Goal: Information Seeking & Learning: Check status

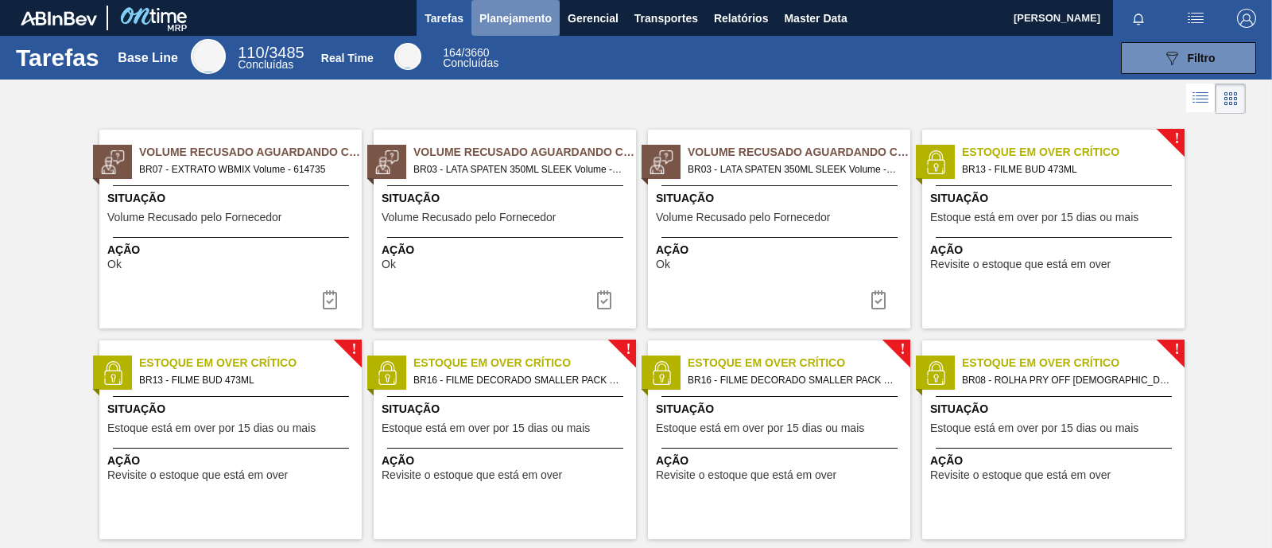
click at [516, 18] on span "Planejamento" at bounding box center [516, 18] width 72 height 19
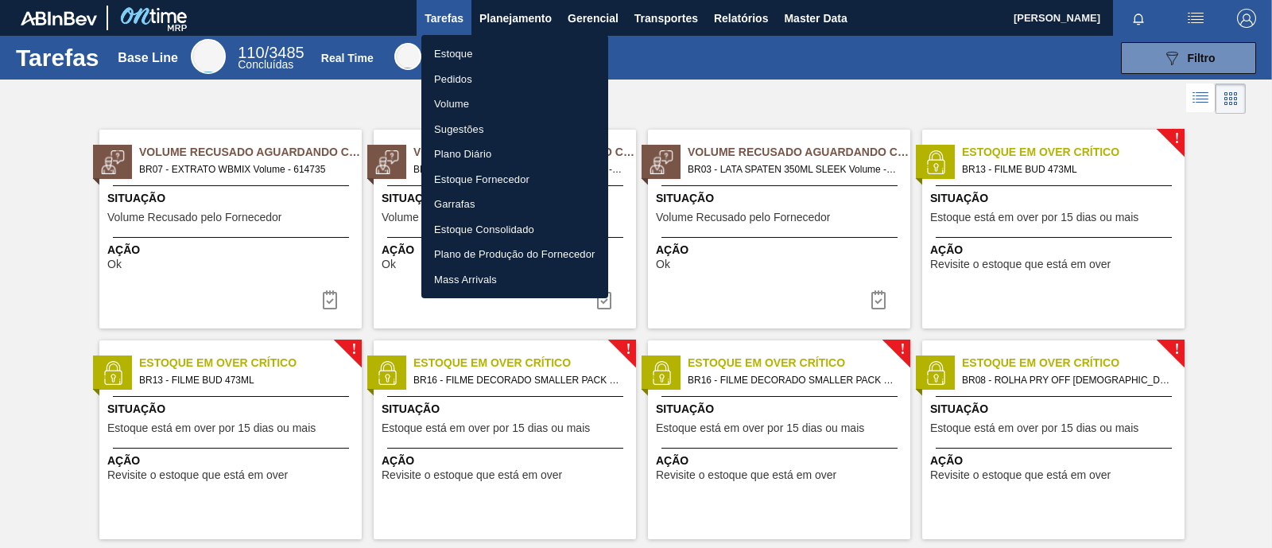
click at [473, 56] on li "Estoque" at bounding box center [514, 53] width 187 height 25
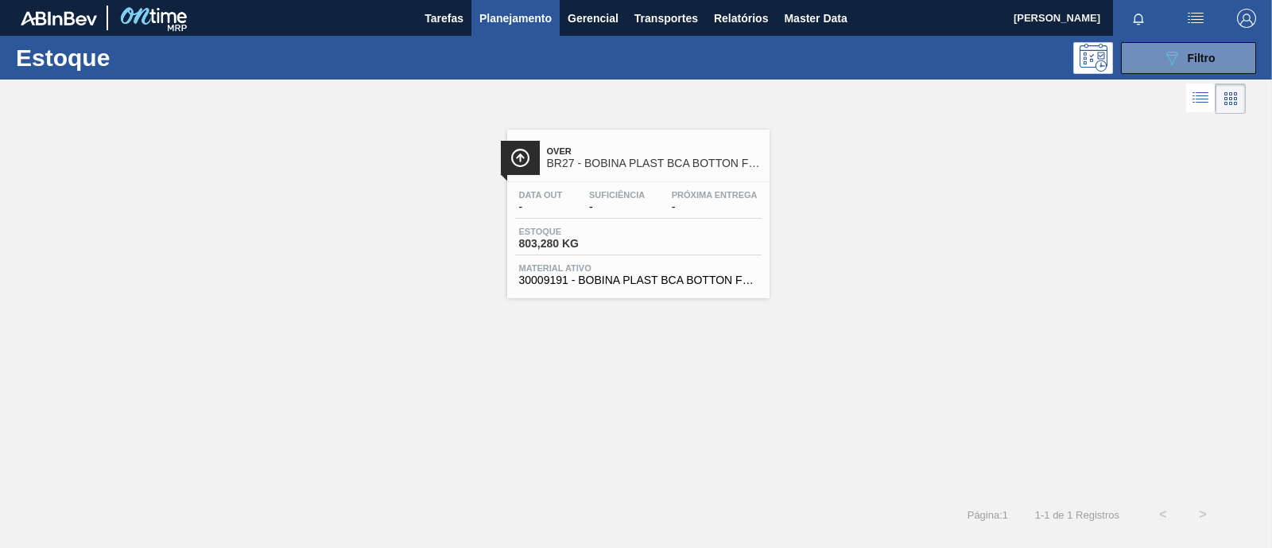
click at [1210, 37] on div "Estoque 089F7B8B-B2A5-4AFE-B5C0-19BA573D28AC Filtro" at bounding box center [636, 58] width 1272 height 44
click at [1201, 64] on span "Filtro" at bounding box center [1202, 58] width 28 height 13
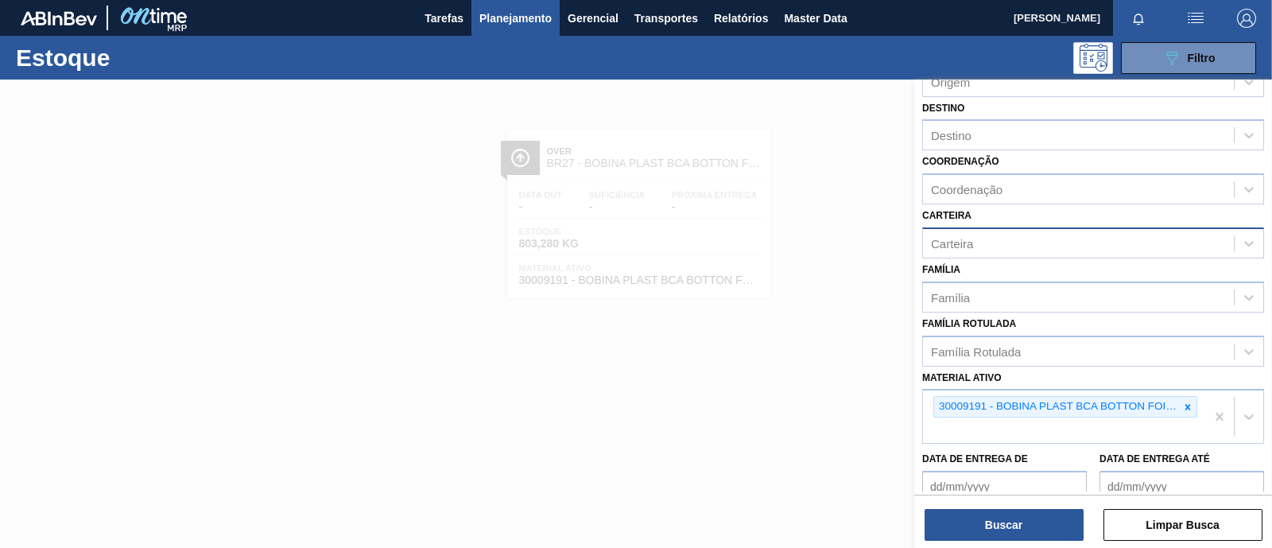
scroll to position [198, 0]
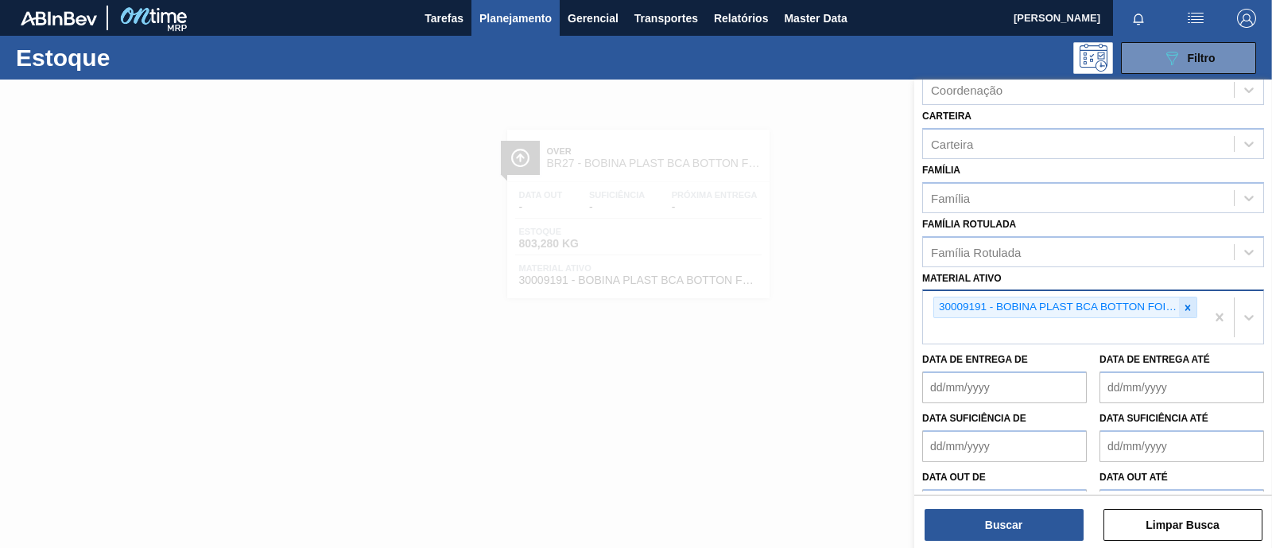
click at [1189, 304] on icon at bounding box center [1188, 307] width 11 height 11
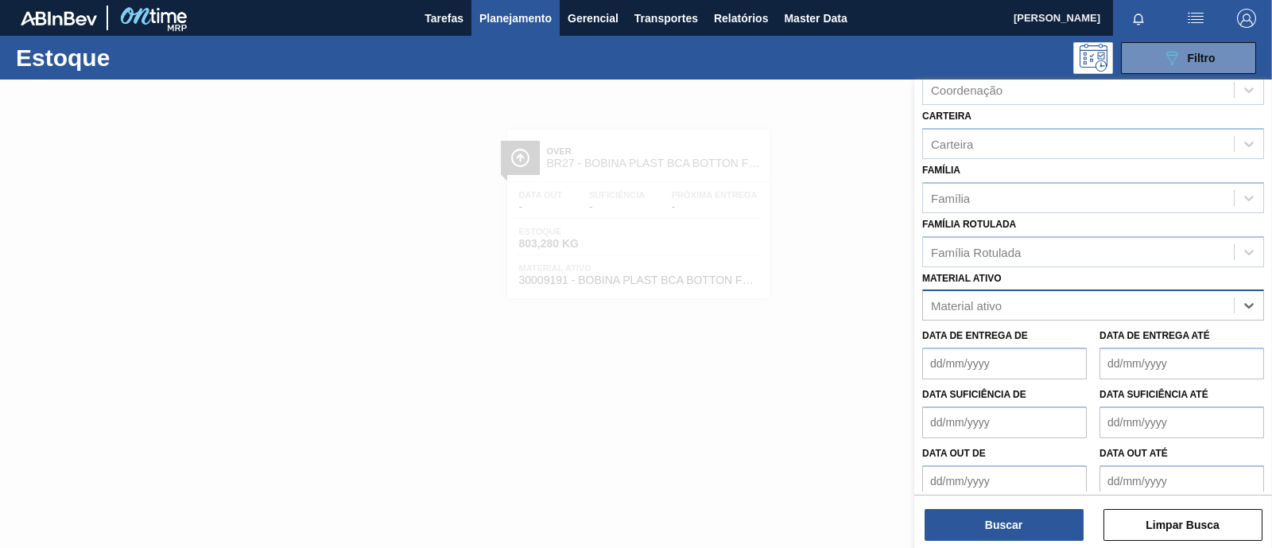
paste ativo "30003845"
type ativo "30003845"
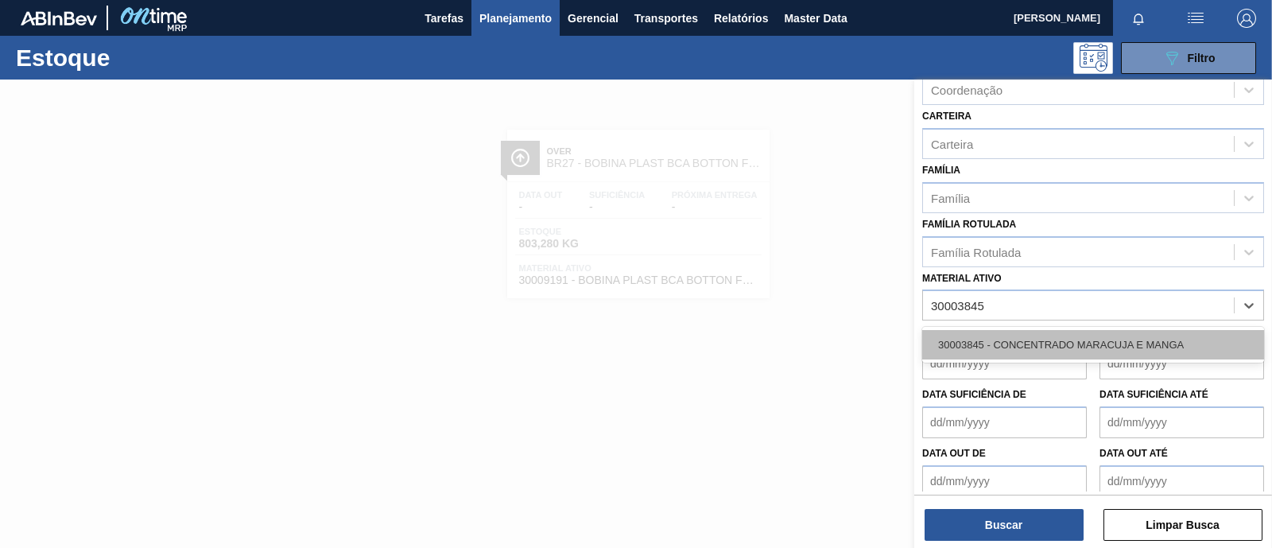
click at [1066, 340] on div "30003845 - CONCENTRADO MARACUJA E MANGA" at bounding box center [1093, 344] width 342 height 29
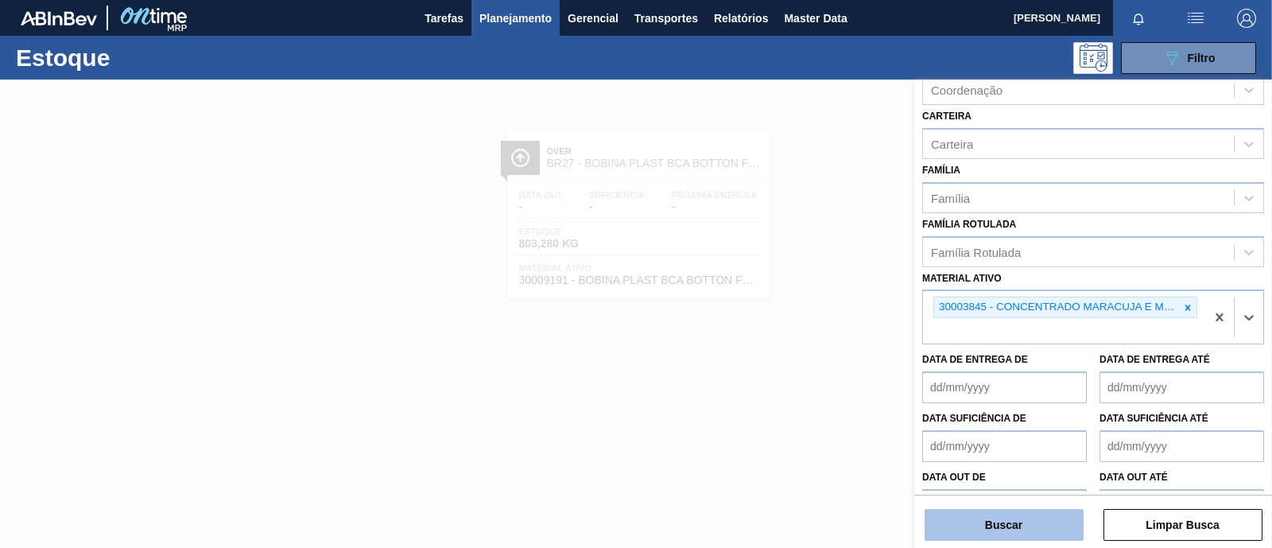
click at [1037, 523] on button "Buscar" at bounding box center [1004, 525] width 159 height 32
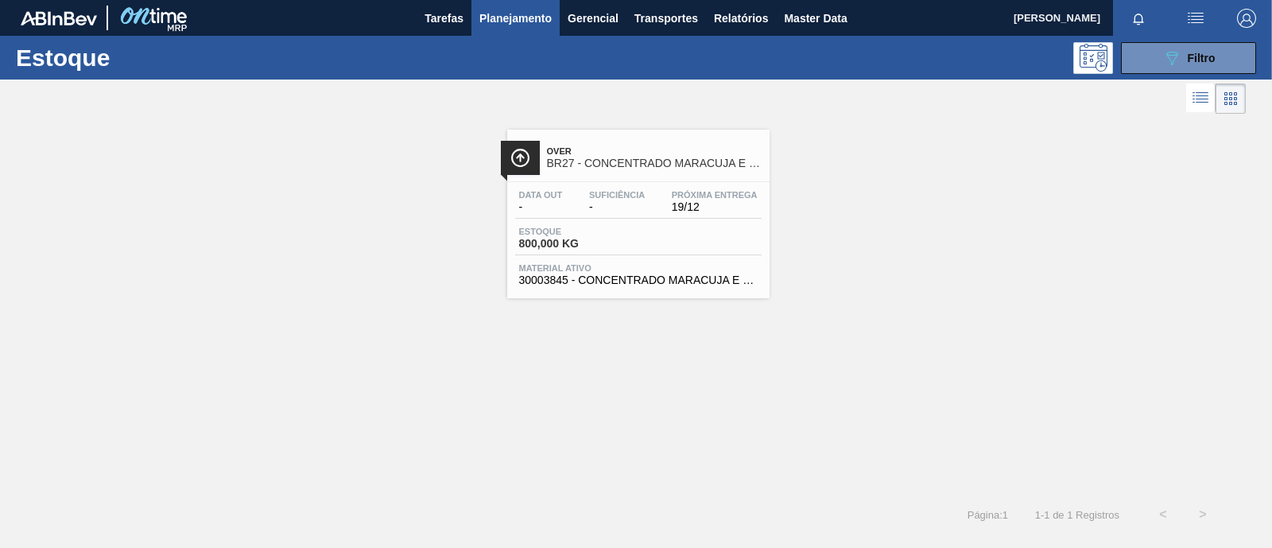
click at [554, 231] on span "Estoque" at bounding box center [574, 232] width 111 height 10
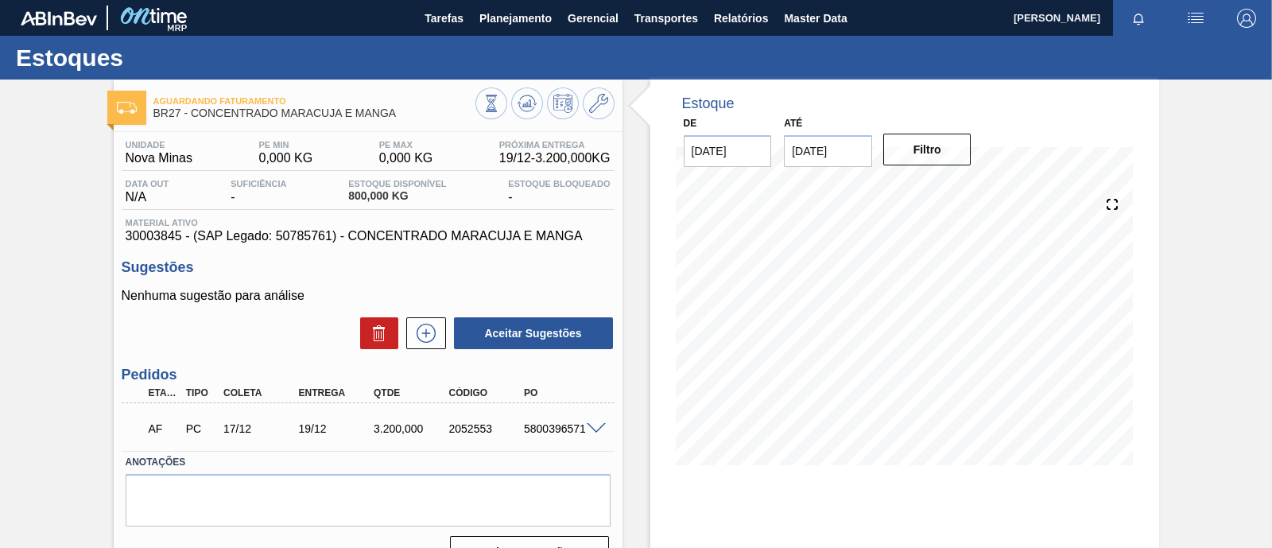
click at [595, 426] on span at bounding box center [596, 429] width 19 height 12
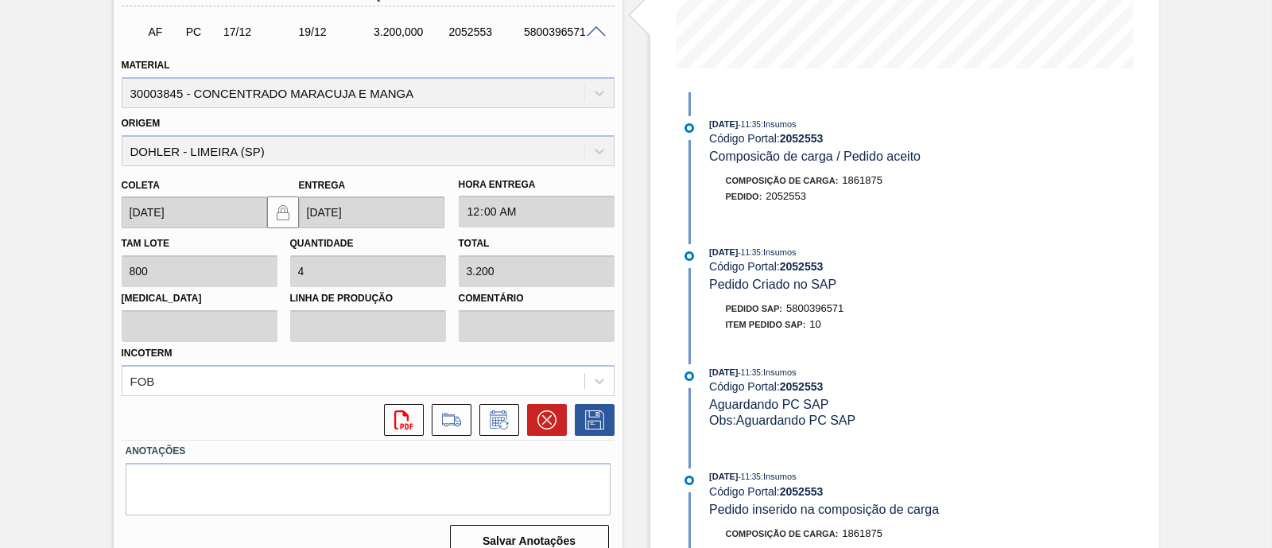
scroll to position [298, 0]
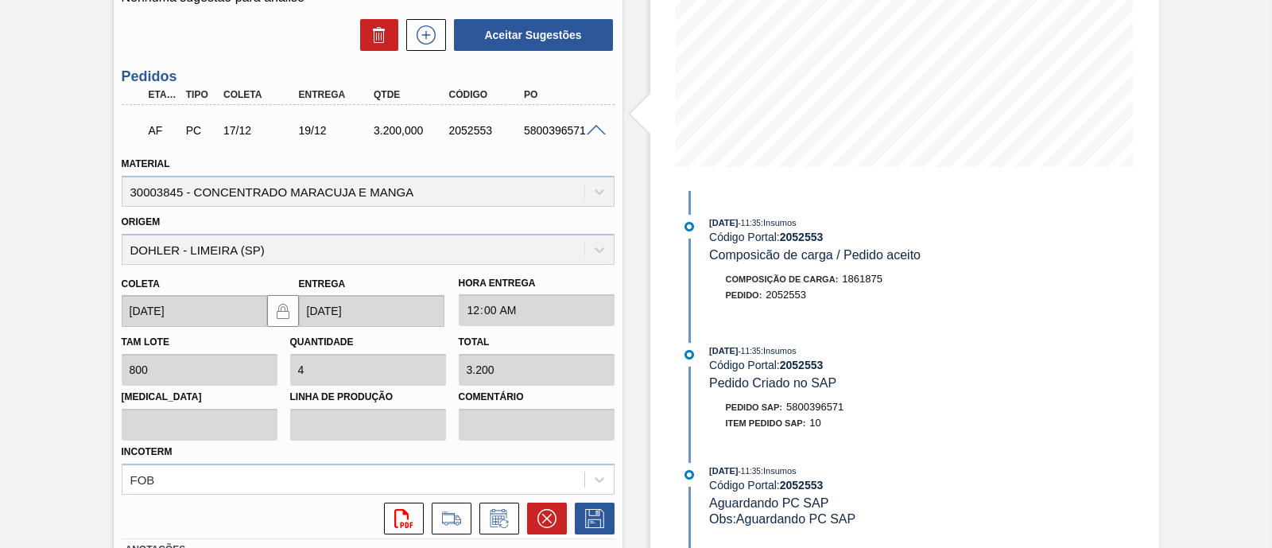
click at [807, 235] on strong "2052553" at bounding box center [802, 237] width 44 height 13
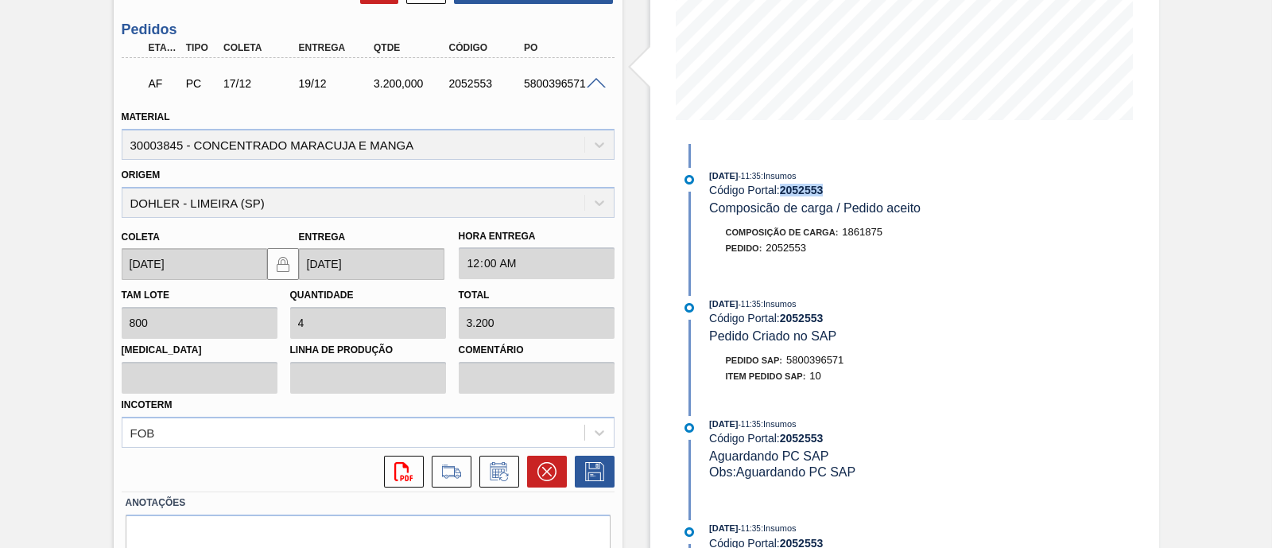
scroll to position [320, 0]
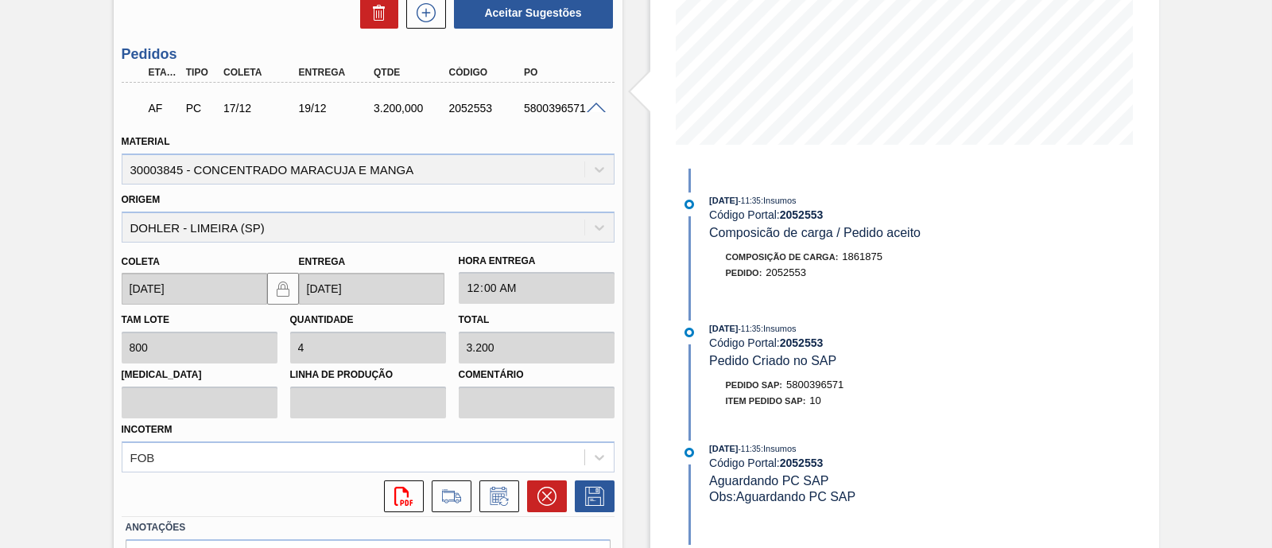
click at [600, 107] on span at bounding box center [596, 109] width 19 height 12
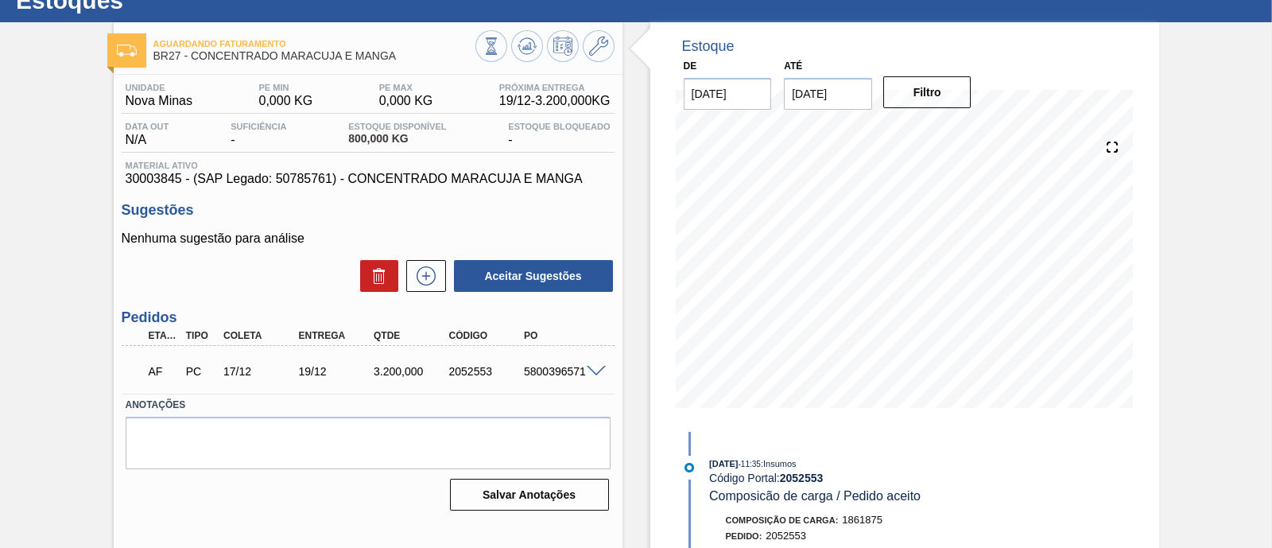
scroll to position [0, 0]
